Goal: Transaction & Acquisition: Purchase product/service

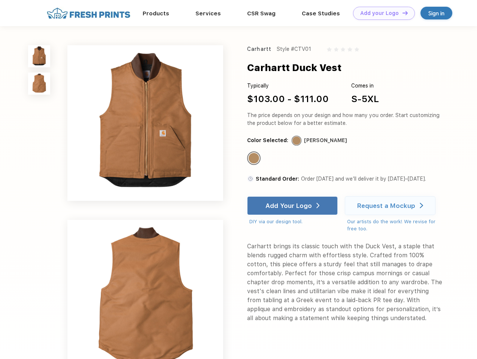
click at [381, 13] on link "Add your Logo Design Tool" at bounding box center [384, 13] width 62 height 13
click at [0, 0] on div "Design Tool" at bounding box center [0, 0] width 0 height 0
click at [402, 13] on link "Add your Logo Design Tool" at bounding box center [384, 13] width 62 height 13
click at [39, 56] on img at bounding box center [39, 56] width 22 height 22
click at [39, 84] on img at bounding box center [39, 84] width 22 height 22
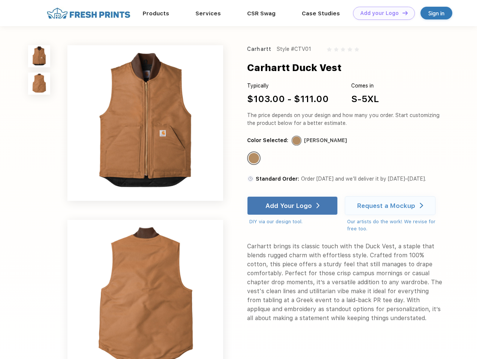
click at [255, 159] on div "Standard Color" at bounding box center [254, 158] width 10 height 10
click at [293, 206] on div "Add Your Logo" at bounding box center [288, 205] width 46 height 7
click at [391, 206] on div "Request a Mockup" at bounding box center [386, 205] width 58 height 7
